Goal: Task Accomplishment & Management: Use online tool/utility

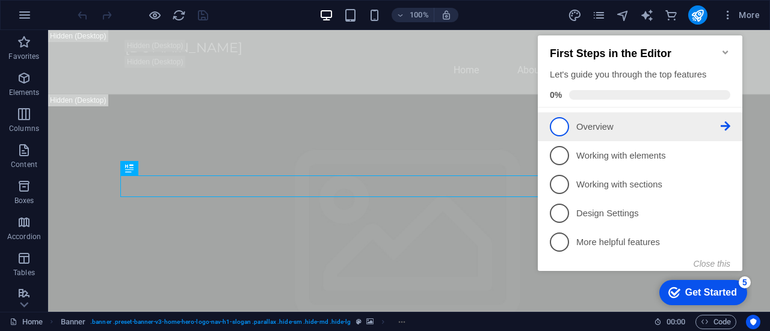
click at [562, 122] on span "1" at bounding box center [558, 126] width 19 height 19
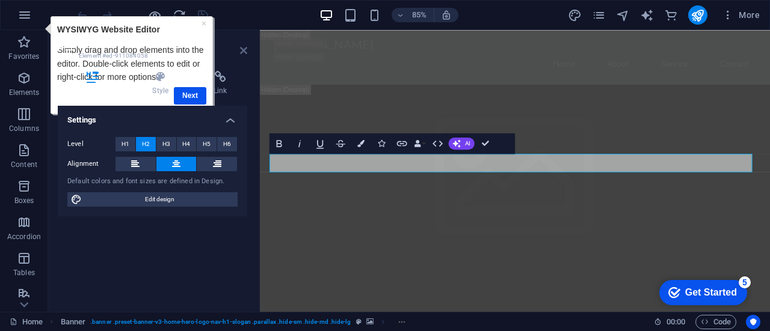
click at [242, 49] on icon at bounding box center [243, 51] width 7 height 10
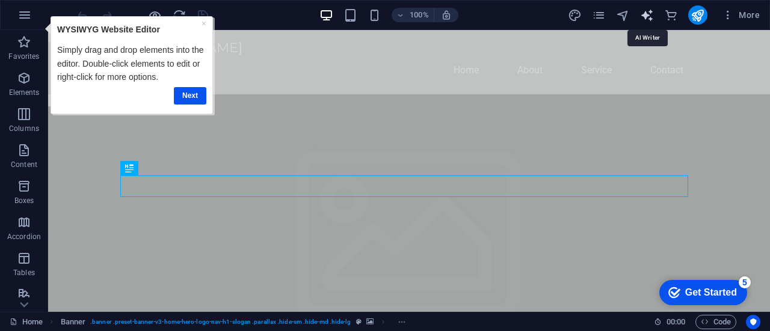
click at [0, 0] on icon "text_generator" at bounding box center [0, 0] width 0 height 0
select select "English"
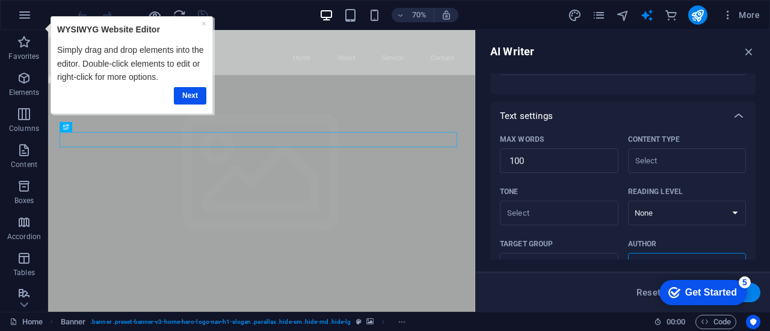
scroll to position [251, 0]
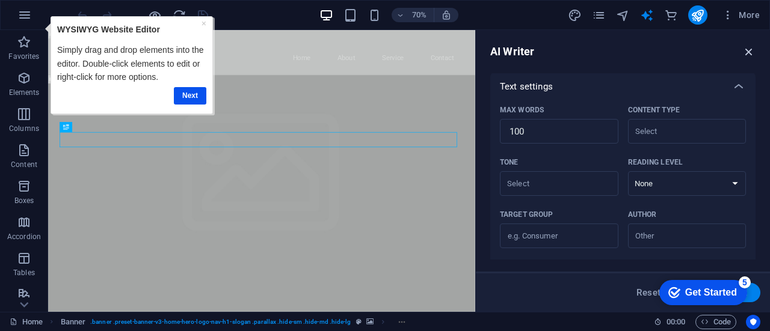
click at [0, 0] on icon "button" at bounding box center [0, 0] width 0 height 0
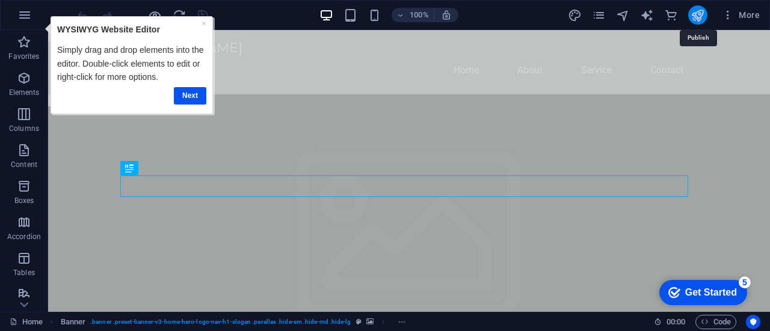
click at [697, 17] on icon "publish" at bounding box center [697, 15] width 14 height 14
